Goal: Task Accomplishment & Management: Use online tool/utility

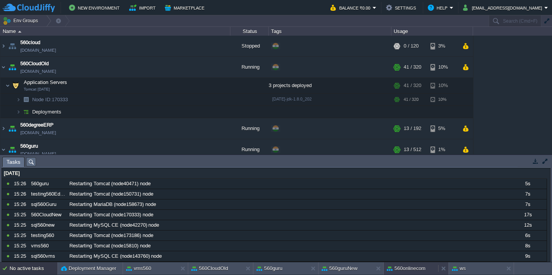
scroll to position [1094, 0]
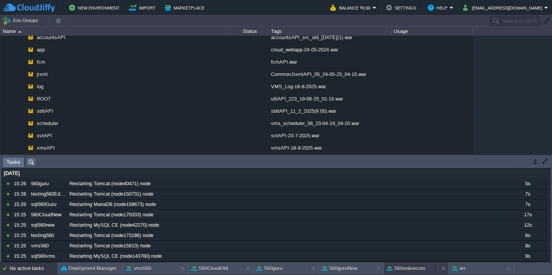
click at [416, 269] on button "560onlinecom" at bounding box center [406, 268] width 39 height 8
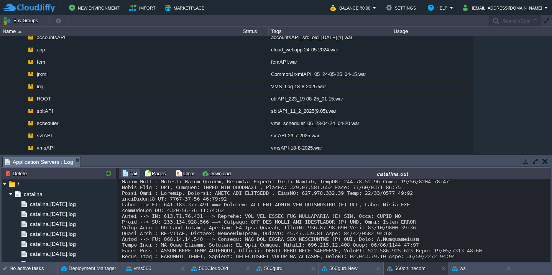
scroll to position [11425, 0]
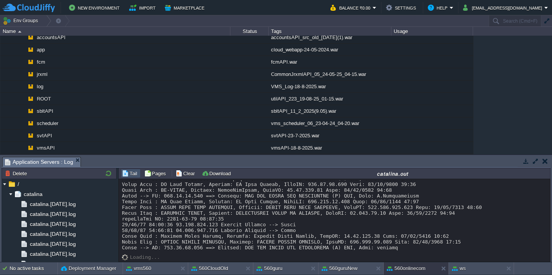
click at [185, 173] on button "Clear" at bounding box center [185, 173] width 21 height 7
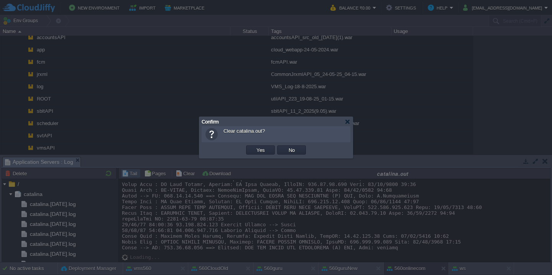
click at [254, 146] on button "Yes" at bounding box center [260, 149] width 13 height 7
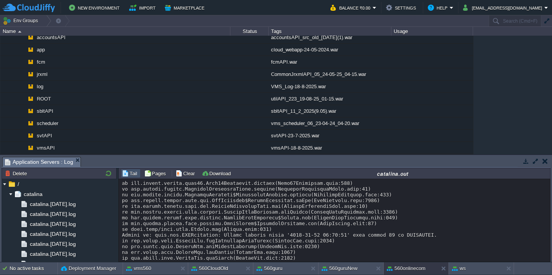
scroll to position [603, 0]
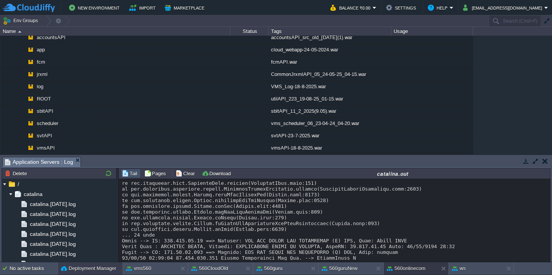
click at [85, 269] on button "Deployment Manager" at bounding box center [88, 268] width 55 height 8
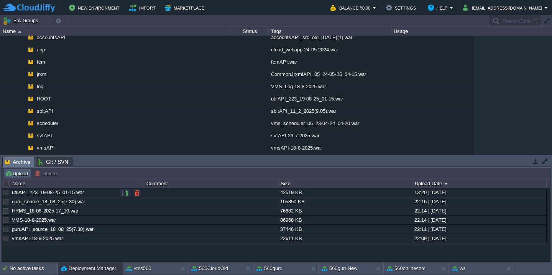
click at [24, 171] on button "Upload" at bounding box center [17, 173] width 25 height 7
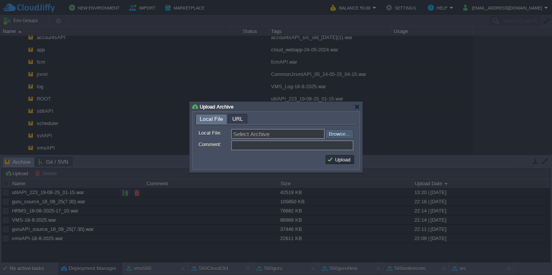
click at [337, 133] on input "file" at bounding box center [304, 133] width 97 height 9
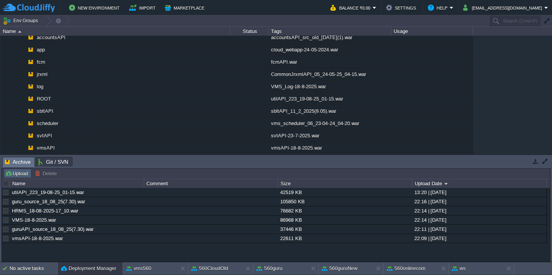
click at [16, 177] on button "Upload" at bounding box center [17, 173] width 25 height 7
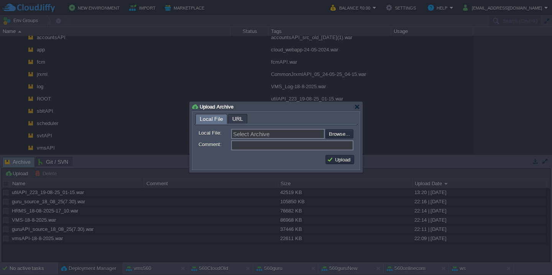
click at [290, 113] on div "Local File URL Local File: Select Archive Browse... Comment: Upload" at bounding box center [275, 141] width 167 height 58
click at [343, 133] on input "file" at bounding box center [304, 133] width 97 height 9
type input "C:\fakepath\VMS-19-8-2025.war"
type input "VMS-19-8-2025.war"
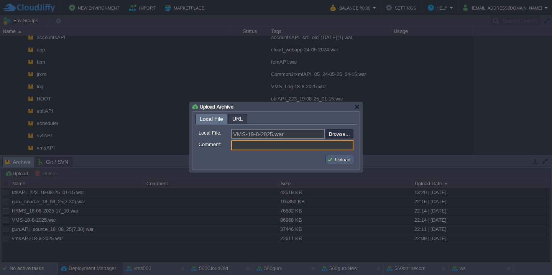
click at [334, 161] on button "Upload" at bounding box center [340, 159] width 26 height 7
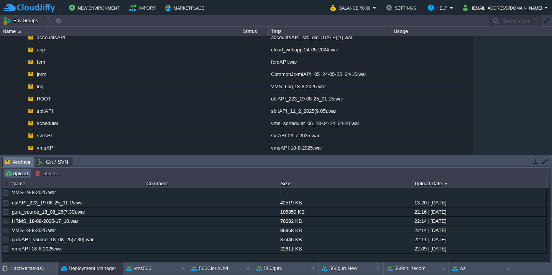
click at [28, 175] on button "Upload" at bounding box center [17, 173] width 25 height 7
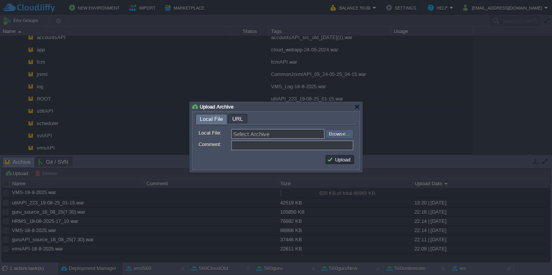
click at [334, 133] on input "file" at bounding box center [304, 133] width 97 height 9
type input "C:\fakepath\VMS_Log-19-8-2025.war"
type input "VMS_Log-19-8-2025.war"
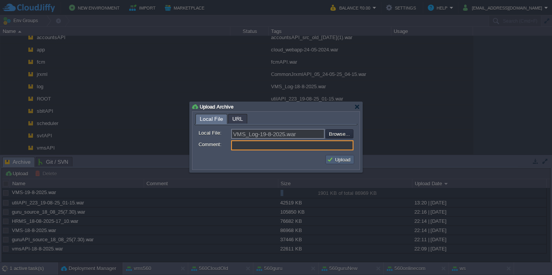
click at [343, 161] on button "Upload" at bounding box center [340, 159] width 26 height 7
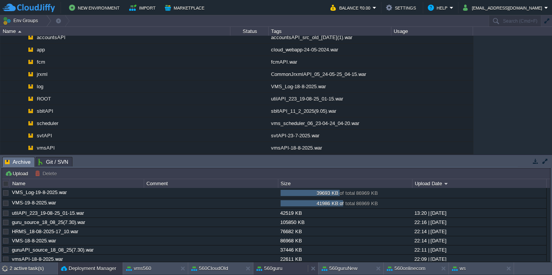
click at [279, 269] on button "560guru" at bounding box center [269, 268] width 26 height 8
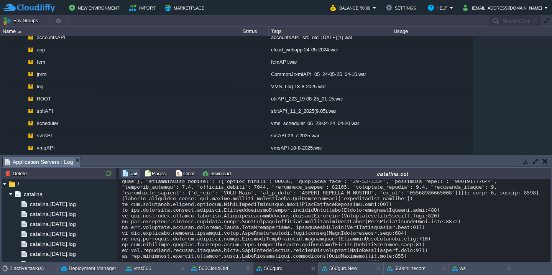
scroll to position [172, 0]
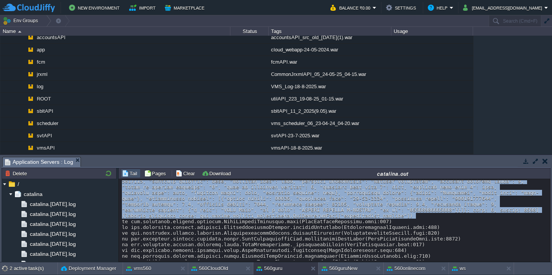
scroll to position [187, 0]
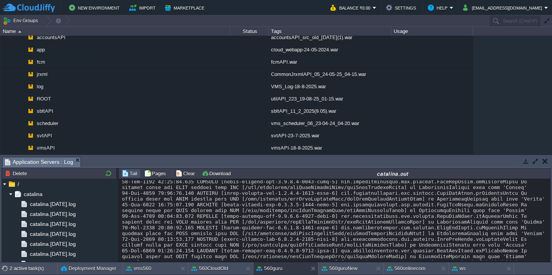
scroll to position [2568, 0]
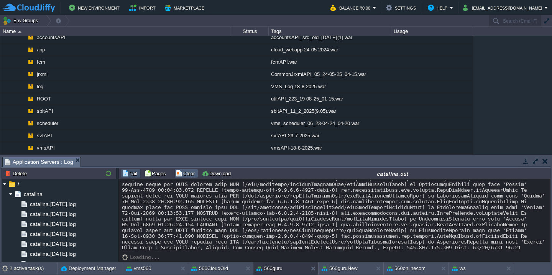
click at [188, 176] on button "Clear" at bounding box center [185, 173] width 21 height 7
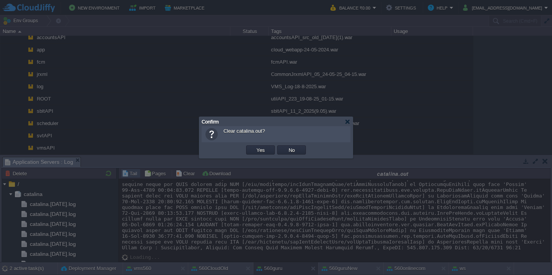
click at [254, 146] on button "Yes" at bounding box center [260, 149] width 13 height 7
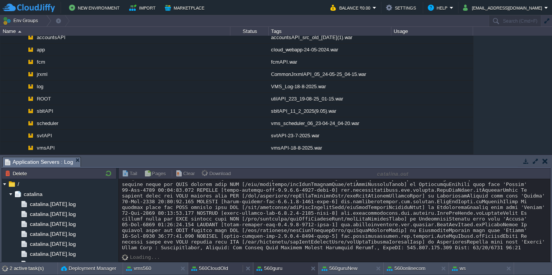
click at [213, 268] on button "560CloudOld" at bounding box center [209, 268] width 37 height 8
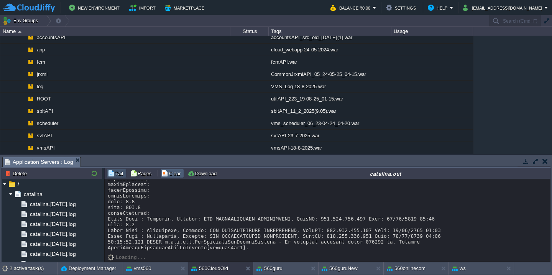
click at [176, 173] on button "Clear" at bounding box center [171, 173] width 21 height 7
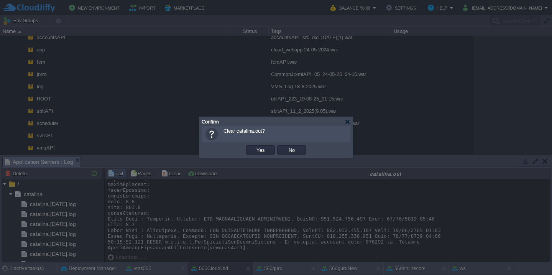
click at [254, 146] on button "Yes" at bounding box center [260, 149] width 13 height 7
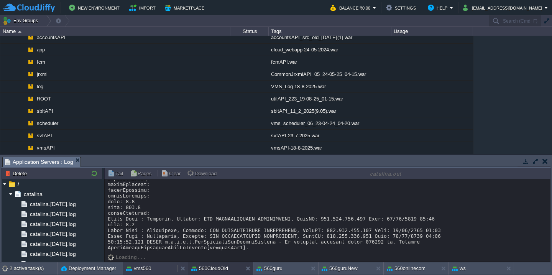
click at [133, 264] on button "vms560" at bounding box center [138, 268] width 25 height 8
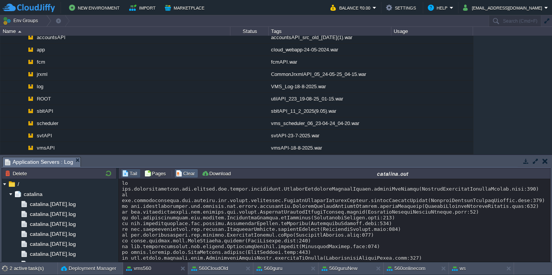
click at [181, 172] on button "Clear" at bounding box center [185, 173] width 21 height 7
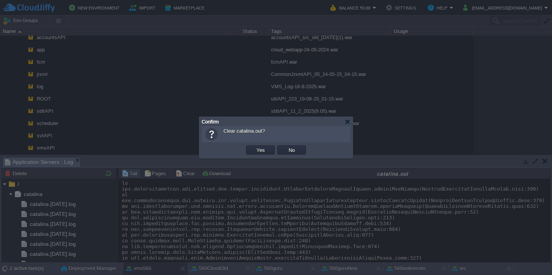
click at [254, 146] on button "Yes" at bounding box center [260, 149] width 13 height 7
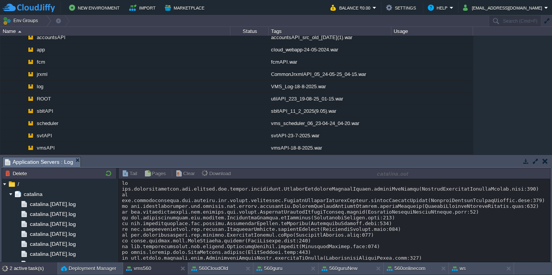
click at [33, 271] on div "2 active task(s)" at bounding box center [34, 268] width 48 height 12
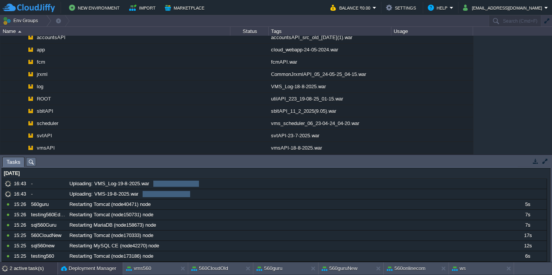
click at [93, 263] on div "Deployment Manager" at bounding box center [90, 268] width 65 height 12
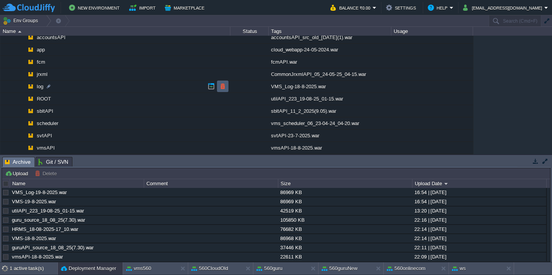
click at [223, 84] on button "button" at bounding box center [222, 86] width 7 height 7
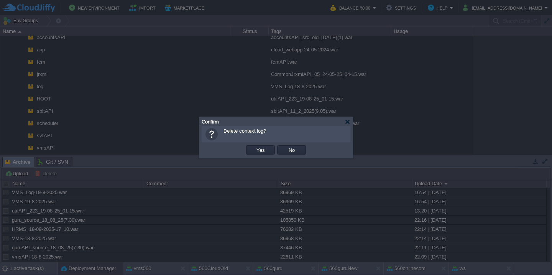
click at [254, 146] on button "Yes" at bounding box center [260, 149] width 13 height 7
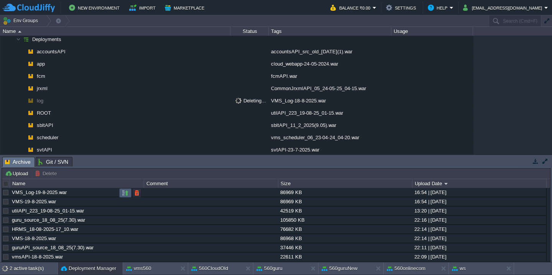
click at [127, 193] on button "button" at bounding box center [125, 192] width 7 height 7
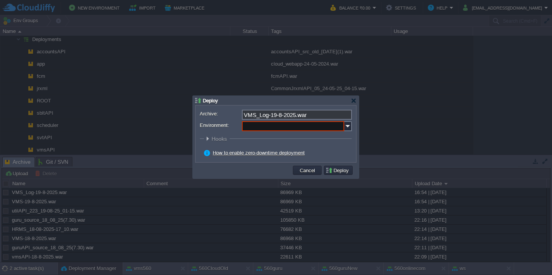
scroll to position [1051, 0]
click at [257, 129] on input "Environment:" at bounding box center [293, 126] width 102 height 10
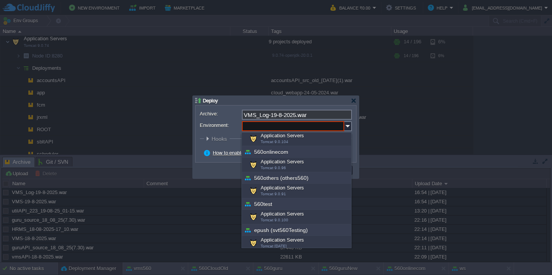
scroll to position [250, 0]
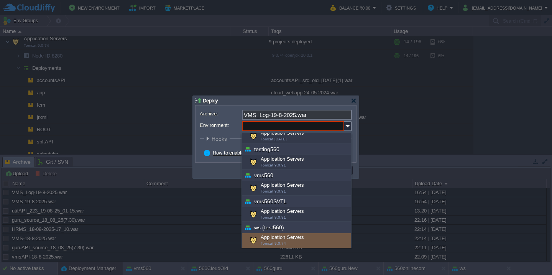
click at [275, 240] on div "Application Servers Tomcat 9.0.74" at bounding box center [296, 240] width 109 height 15
type input "Application Servers (ws (test560))"
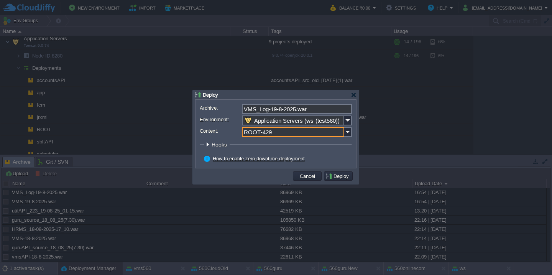
type input "k"
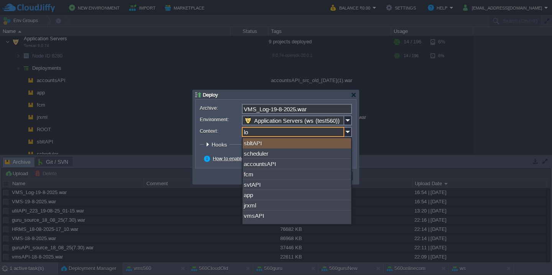
type input "log"
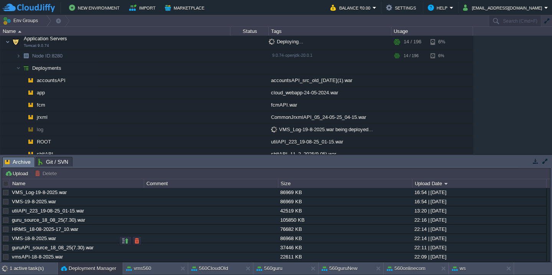
scroll to position [1091, 0]
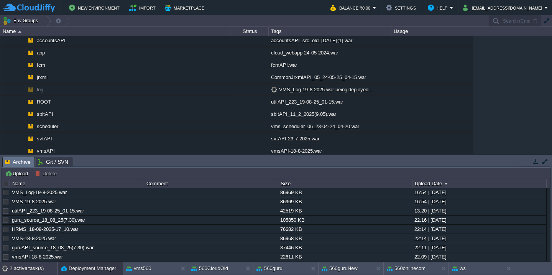
click at [31, 269] on div "2 active task(s)" at bounding box center [34, 268] width 48 height 12
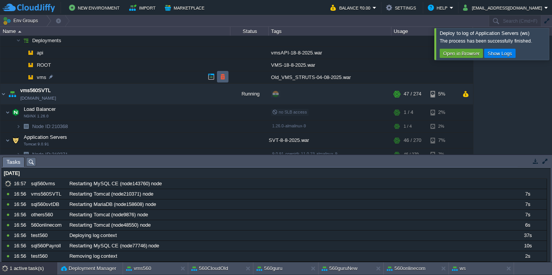
scroll to position [888, 0]
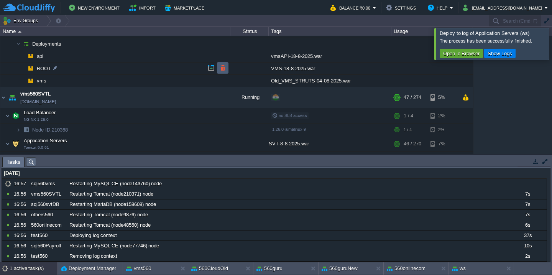
click at [226, 71] on td at bounding box center [222, 67] width 11 height 11
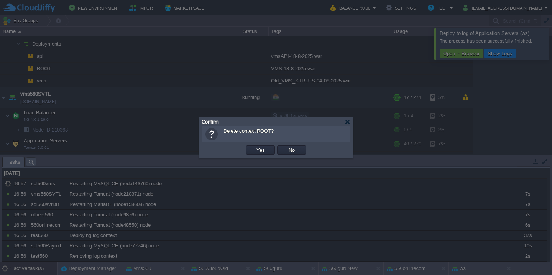
click at [254, 146] on button "Yes" at bounding box center [260, 149] width 13 height 7
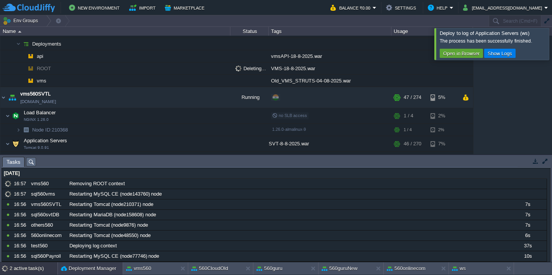
click at [71, 267] on button "Deployment Manager" at bounding box center [88, 268] width 55 height 8
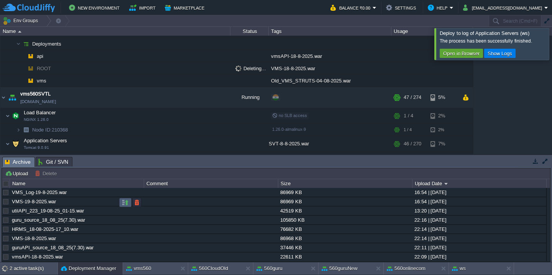
scroll to position [864, 0]
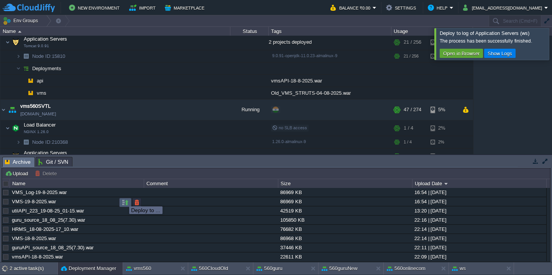
click at [123, 199] on button "button" at bounding box center [125, 202] width 7 height 7
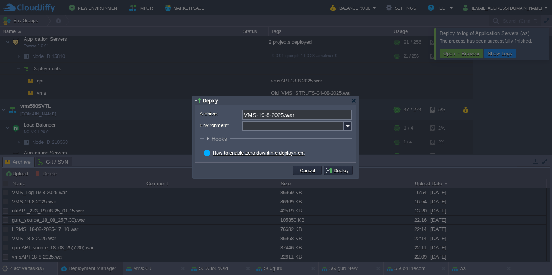
click at [255, 128] on input "Environment:" at bounding box center [293, 126] width 102 height 10
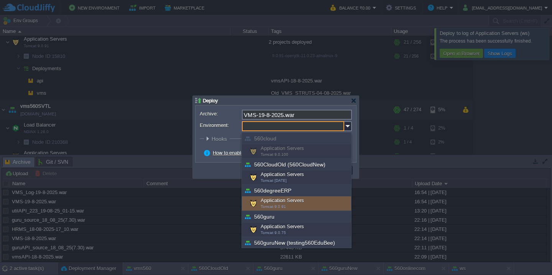
scroll to position [250, 0]
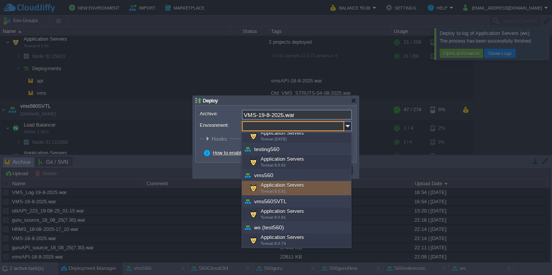
click at [292, 185] on div "Application Servers Tomcat 9.0.91" at bounding box center [296, 188] width 109 height 15
type input "Application Servers (vms560)"
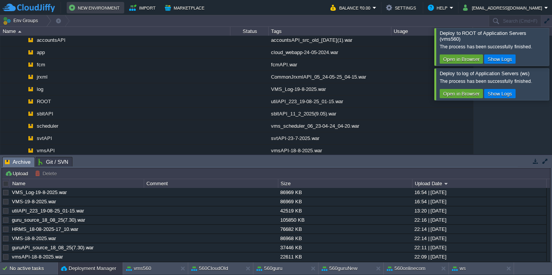
scroll to position [861, 0]
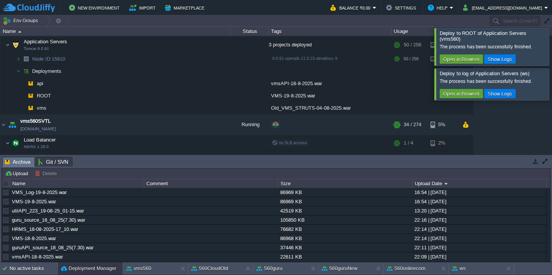
click at [551, 35] on div at bounding box center [561, 46] width 0 height 37
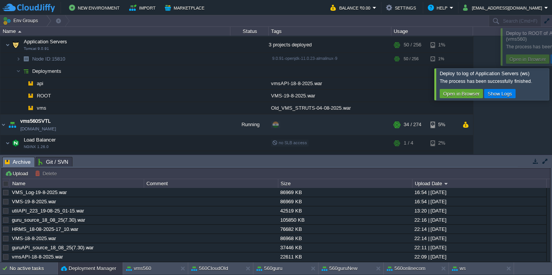
click at [549, 69] on div at bounding box center [549, 84] width 0 height 31
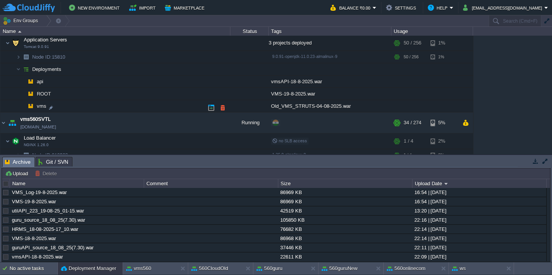
scroll to position [833, 0]
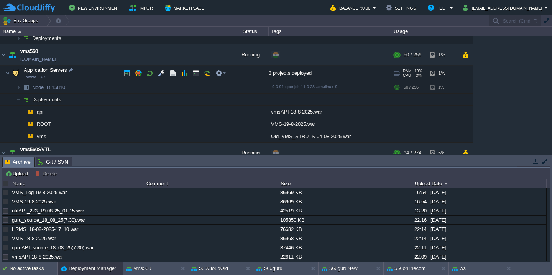
click at [90, 73] on td "Application Servers Tomcat 9.0.91" at bounding box center [115, 74] width 230 height 16
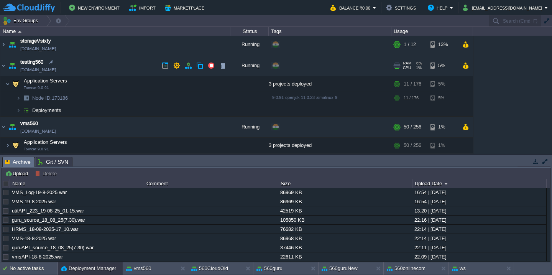
scroll to position [760, 0]
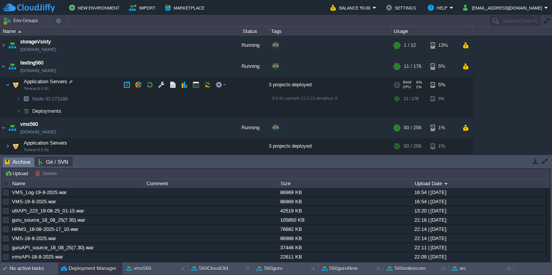
click at [92, 84] on td "Application Servers Tomcat 9.0.91" at bounding box center [115, 85] width 230 height 16
